Goal: Task Accomplishment & Management: Manage account settings

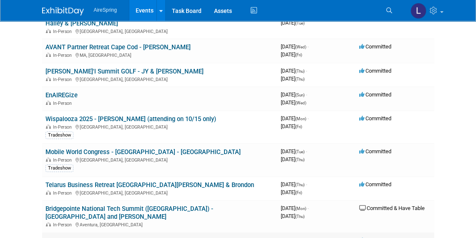
scroll to position [380, 0]
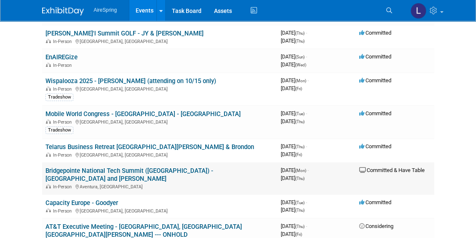
click at [127, 167] on link "Bridgepointe National Tech Summit ([GEOGRAPHIC_DATA]) - [GEOGRAPHIC_DATA] and […" at bounding box center [130, 174] width 168 height 15
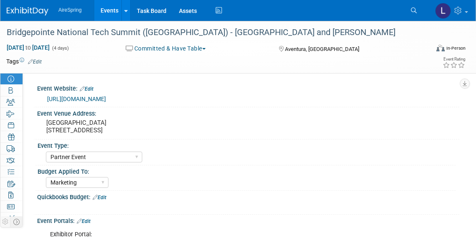
select select "Partner Event"
select select "Marketing"
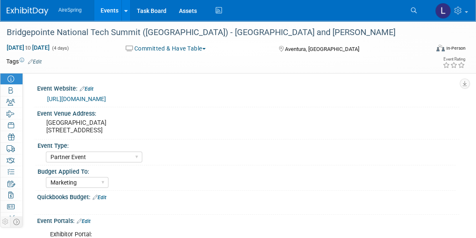
click at [106, 96] on link "https://www.bptevents.net/e/tech-summit-20250" at bounding box center [76, 99] width 59 height 7
click at [10, 169] on icon at bounding box center [11, 172] width 7 height 7
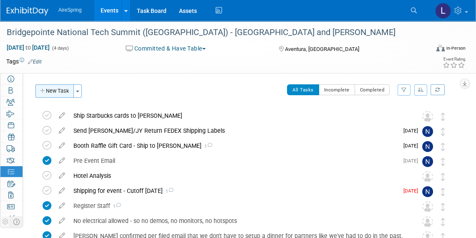
click at [60, 93] on button "New Task" at bounding box center [54, 90] width 38 height 13
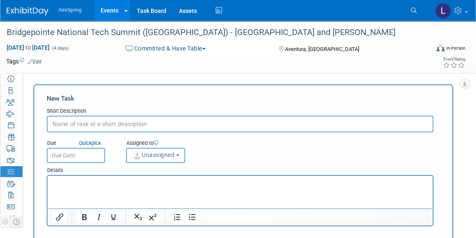
click at [96, 128] on input "text" at bounding box center [240, 124] width 387 height 17
type input "Submit for ATT MDF"
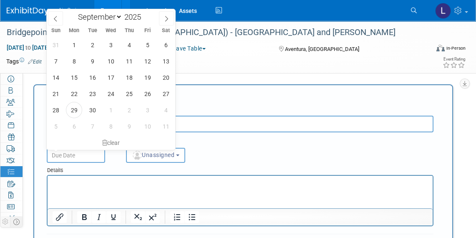
click at [98, 154] on input "text" at bounding box center [76, 155] width 58 height 15
click at [127, 109] on span "2" at bounding box center [129, 110] width 16 height 16
type input "Oct 2, 2025"
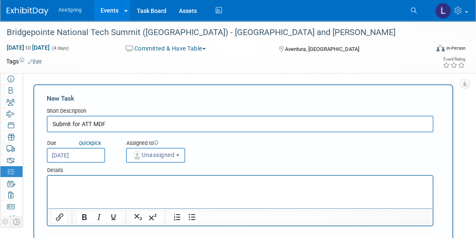
click at [155, 159] on button "Unassigned" at bounding box center [155, 155] width 59 height 15
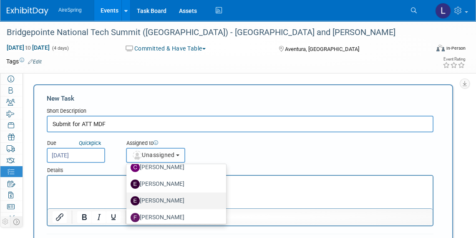
scroll to position [114, 0]
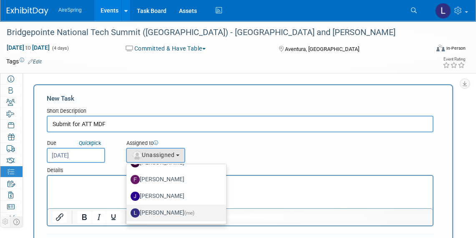
click at [170, 206] on label "Lisa Chow (me)" at bounding box center [174, 212] width 87 height 13
click at [128, 209] on input "Lisa Chow (me)" at bounding box center [124, 211] width 5 height 5
select select "18c9b859-8247-4c99-ab32-44e7038bc5e0"
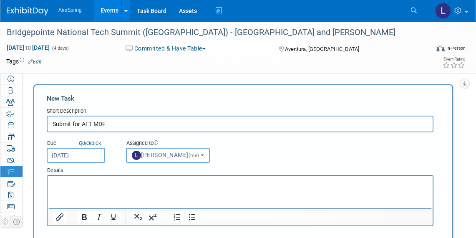
scroll to position [76, 0]
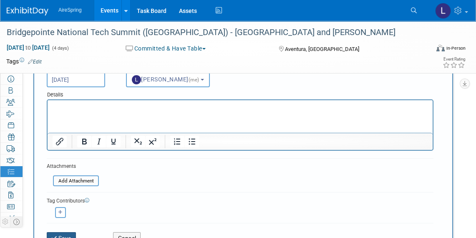
click at [71, 232] on button "Save" at bounding box center [61, 238] width 29 height 12
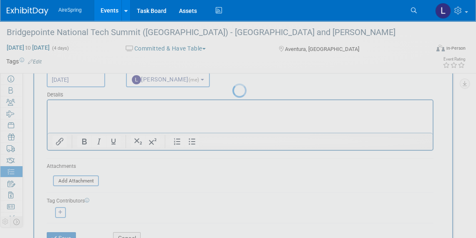
scroll to position [25, 0]
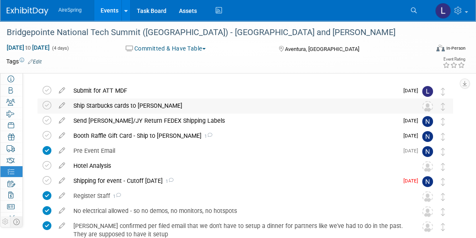
click at [390, 109] on div "Ship Starbucks cards to Scott" at bounding box center [237, 106] width 337 height 14
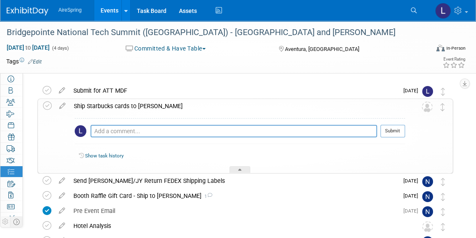
click at [427, 108] on img at bounding box center [427, 106] width 11 height 11
click at [65, 106] on icon at bounding box center [62, 104] width 15 height 10
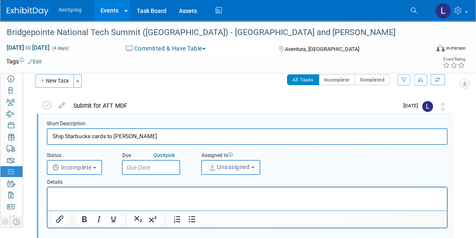
scroll to position [1, 0]
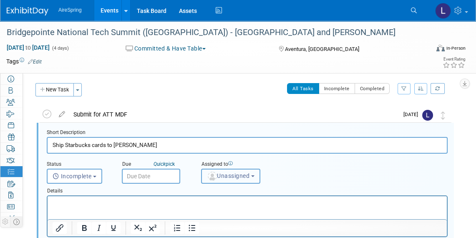
click at [230, 170] on button "Unassigned" at bounding box center [230, 176] width 59 height 15
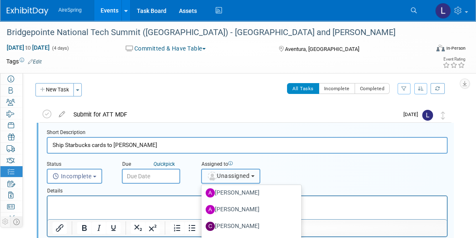
scroll to position [114, 0]
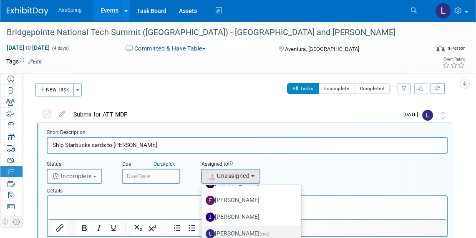
drag, startPoint x: 234, startPoint y: 230, endPoint x: 170, endPoint y: 22, distance: 217.7
click at [234, 230] on label "Lisa Chow (me)" at bounding box center [249, 233] width 87 height 13
click at [203, 230] on input "Lisa Chow (me)" at bounding box center [200, 232] width 5 height 5
select select "18c9b859-8247-4c99-ab32-44e7038bc5e0"
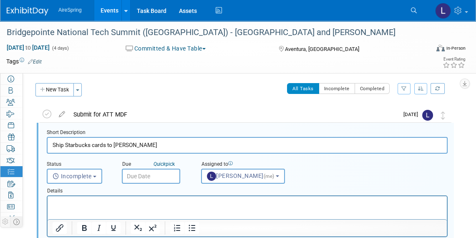
click at [137, 208] on html at bounding box center [248, 201] width 400 height 11
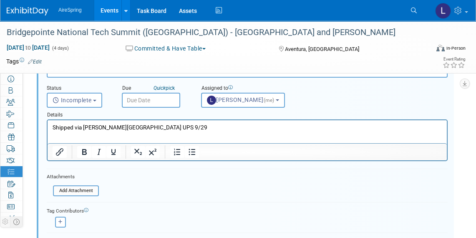
scroll to position [0, 0]
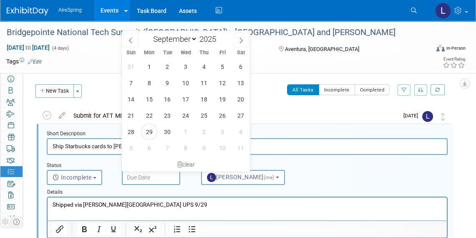
click at [147, 177] on input "text" at bounding box center [151, 177] width 58 height 15
click at [151, 129] on span "29" at bounding box center [149, 132] width 16 height 16
type input "Sep 29, 2025"
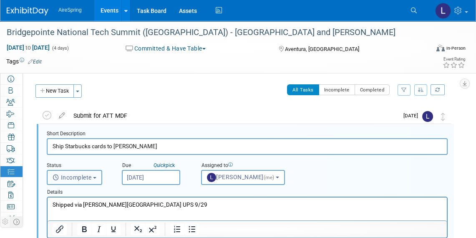
click at [96, 175] on button "Incomplete" at bounding box center [75, 177] width 56 height 15
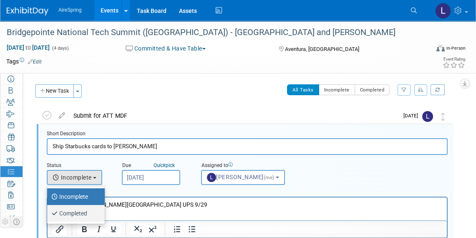
drag, startPoint x: 77, startPoint y: 210, endPoint x: 30, endPoint y: 11, distance: 203.7
click at [77, 210] on label "Completed" at bounding box center [73, 213] width 45 height 13
click at [48, 210] on input "Completed" at bounding box center [45, 212] width 5 height 5
select select "3"
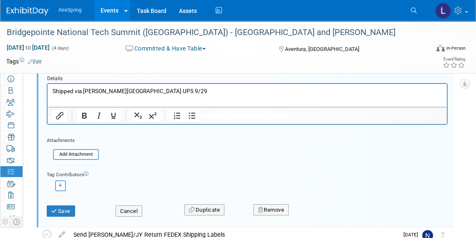
scroll to position [152, 0]
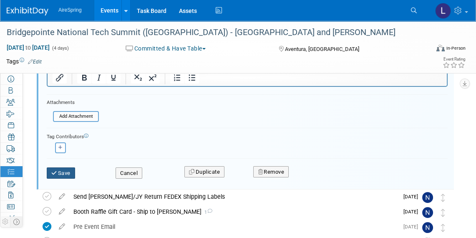
click at [59, 167] on button "Save" at bounding box center [61, 173] width 28 height 12
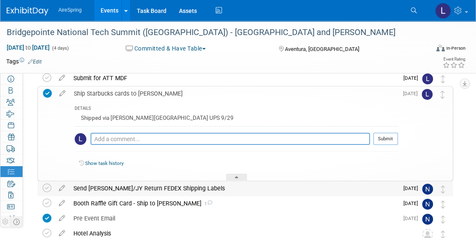
scroll to position [0, 0]
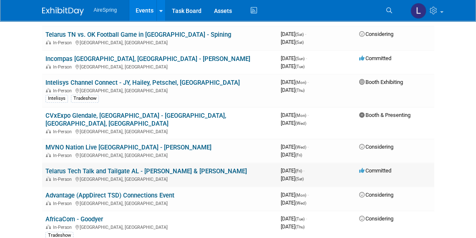
scroll to position [645, 0]
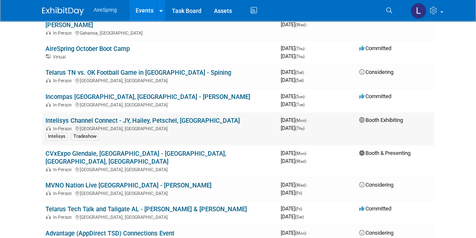
click at [176, 117] on link "Intelisys Channel Connect - JY, Hailey, Petschel, [GEOGRAPHIC_DATA]" at bounding box center [143, 121] width 195 height 8
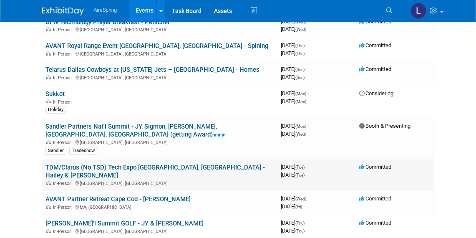
scroll to position [152, 0]
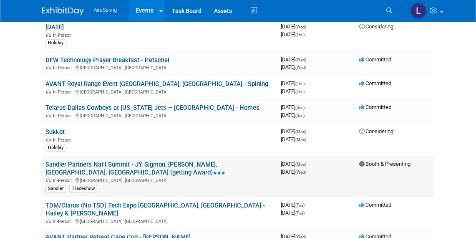
click at [225, 161] on link "Sandler Partners Nat'l Summit - JY, Sigmon, [PERSON_NAME], [GEOGRAPHIC_DATA], […" at bounding box center [136, 168] width 180 height 15
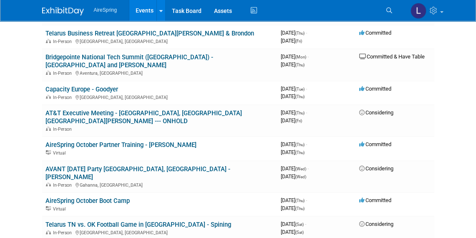
scroll to position [531, 0]
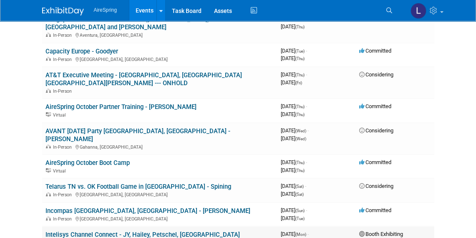
click at [116, 231] on link "Intelisys Channel Connect - JY, Hailey, Petschel, [GEOGRAPHIC_DATA]" at bounding box center [143, 235] width 195 height 8
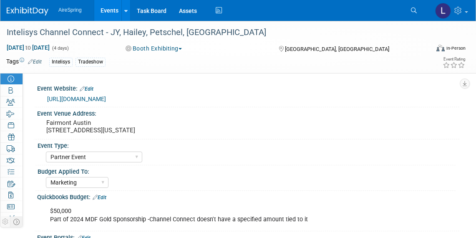
select select "Partner Event"
select select "Marketing"
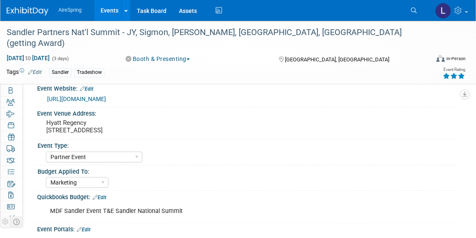
select select "Partner Event"
select select "Marketing"
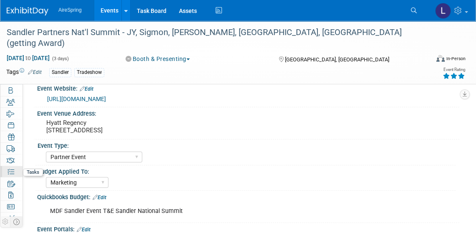
click at [8, 170] on icon at bounding box center [11, 172] width 7 height 7
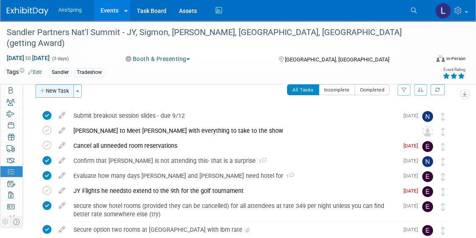
click at [68, 86] on button "New Task" at bounding box center [54, 90] width 38 height 13
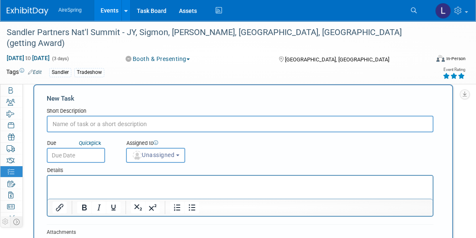
click at [98, 122] on input "text" at bounding box center [240, 124] width 387 height 17
type input "Submit for ATT"
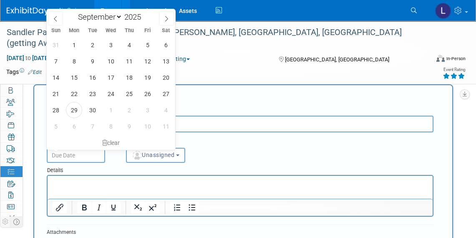
click at [95, 155] on input "text" at bounding box center [76, 155] width 58 height 15
click at [115, 109] on span "1" at bounding box center [111, 110] width 16 height 16
type input "Oct 1, 2025"
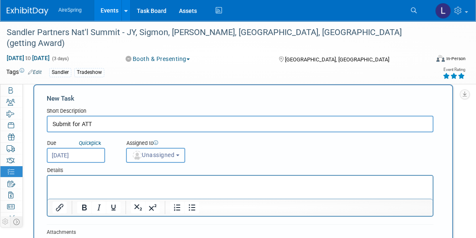
click at [155, 152] on span "Unassigned" at bounding box center [153, 155] width 43 height 7
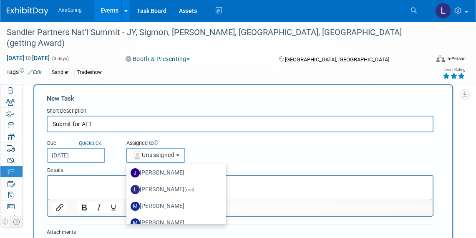
scroll to position [144, 0]
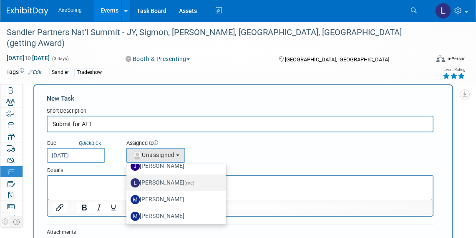
drag, startPoint x: 193, startPoint y: 181, endPoint x: 145, endPoint y: 5, distance: 181.8
click at [192, 181] on label "Lisa Chow (me)" at bounding box center [174, 182] width 87 height 13
click at [128, 181] on input "Lisa Chow (me)" at bounding box center [124, 181] width 5 height 5
select select "18c9b859-8247-4c99-ab32-44e7038bc5e0"
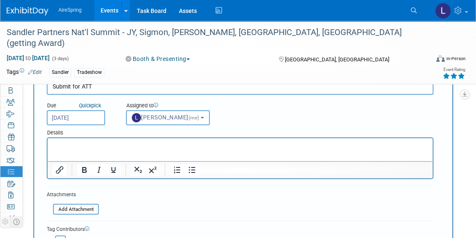
scroll to position [76, 0]
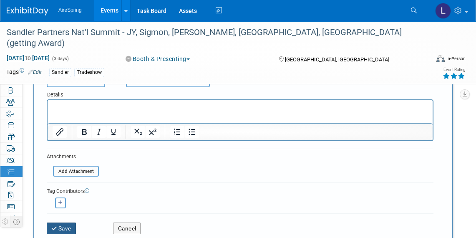
click at [74, 226] on button "Save" at bounding box center [61, 229] width 29 height 12
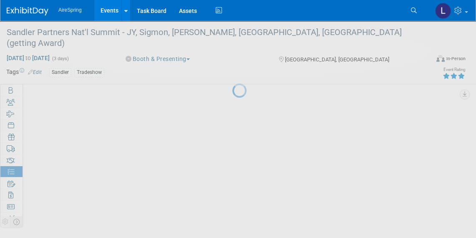
scroll to position [25, 0]
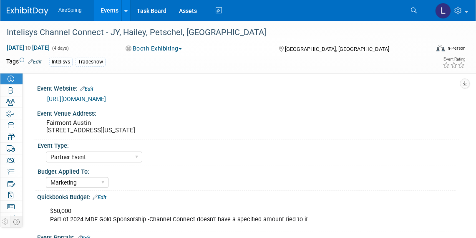
select select "Partner Event"
select select "Marketing"
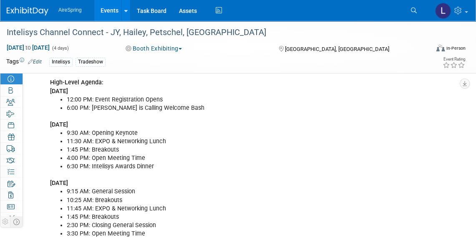
scroll to position [266, 0]
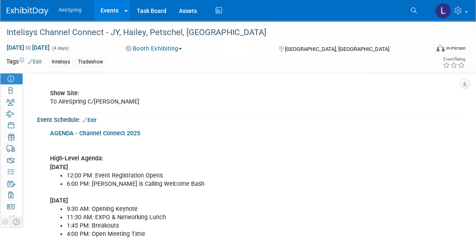
click at [98, 133] on link "AGENDA - Channel Connect 2025" at bounding box center [95, 133] width 90 height 7
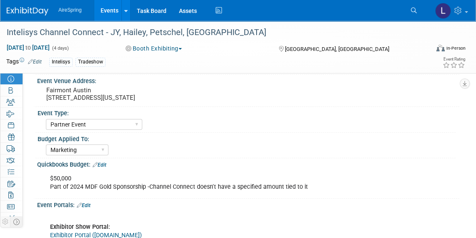
scroll to position [0, 0]
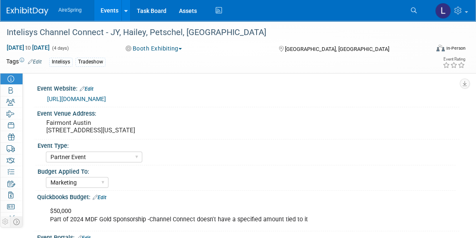
click at [106, 99] on link "[URL][DOMAIN_NAME]" at bounding box center [76, 99] width 59 height 7
